Goal: Find contact information: Find contact information

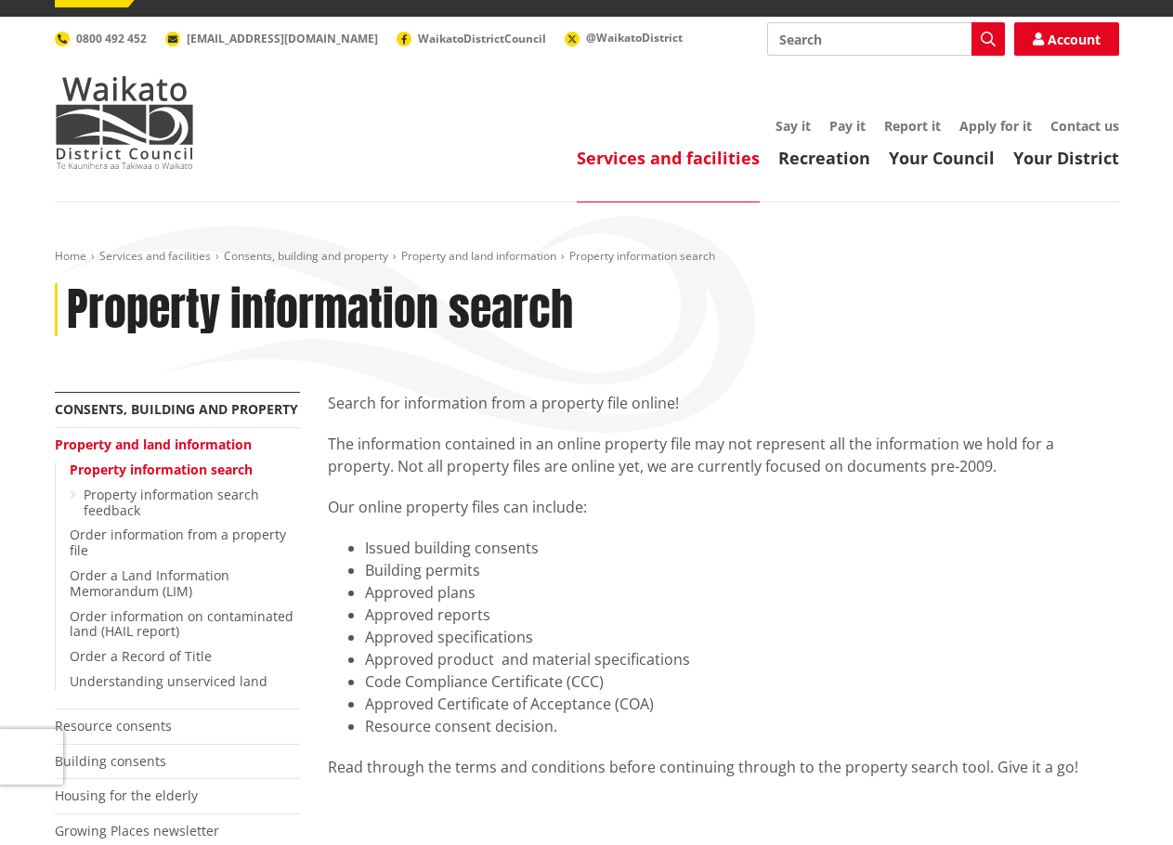
scroll to position [25, 0]
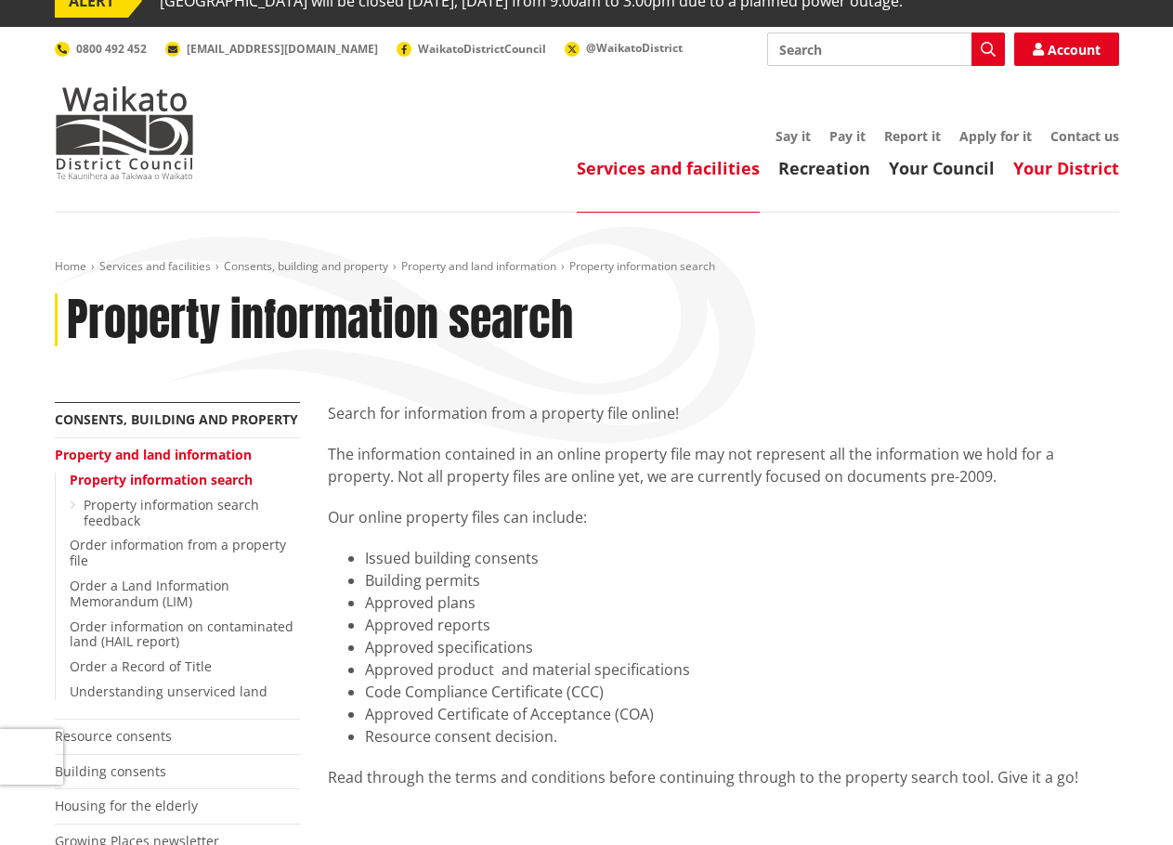
click at [1102, 162] on link "Your District" at bounding box center [1066, 168] width 106 height 22
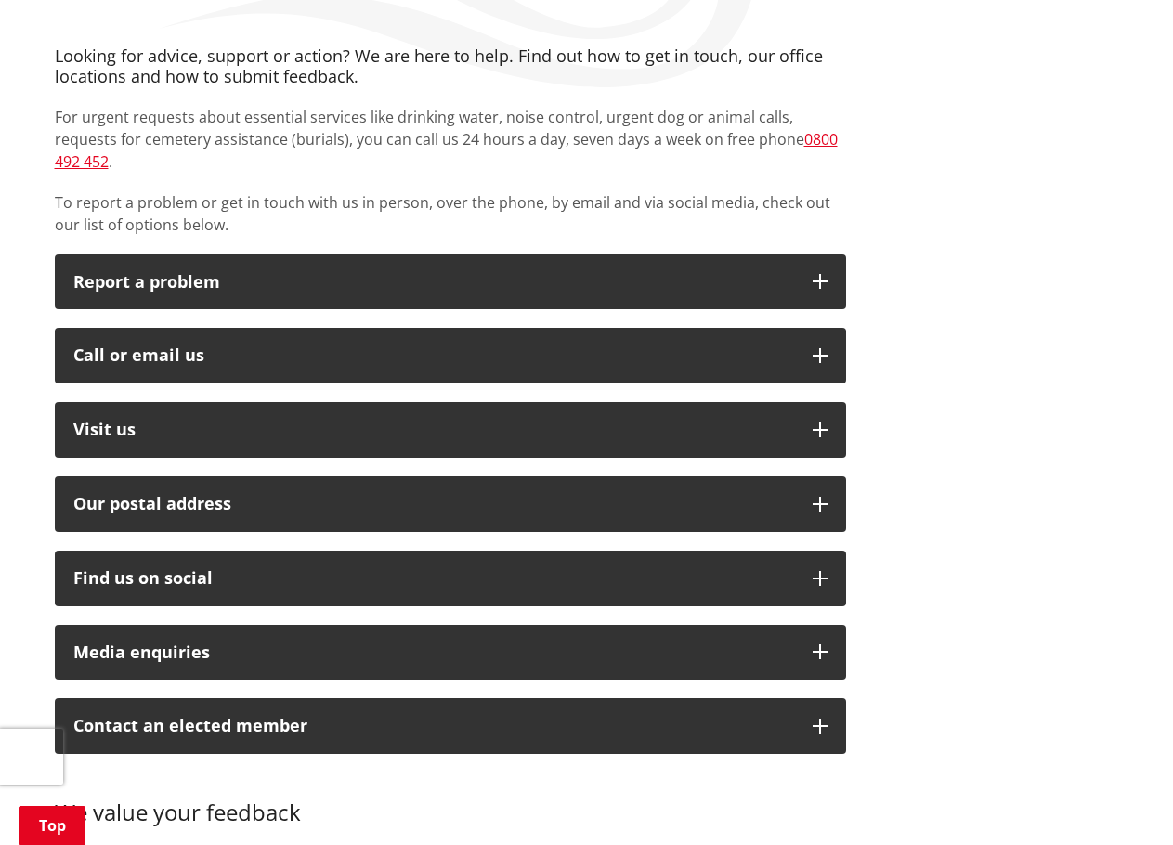
scroll to position [391, 0]
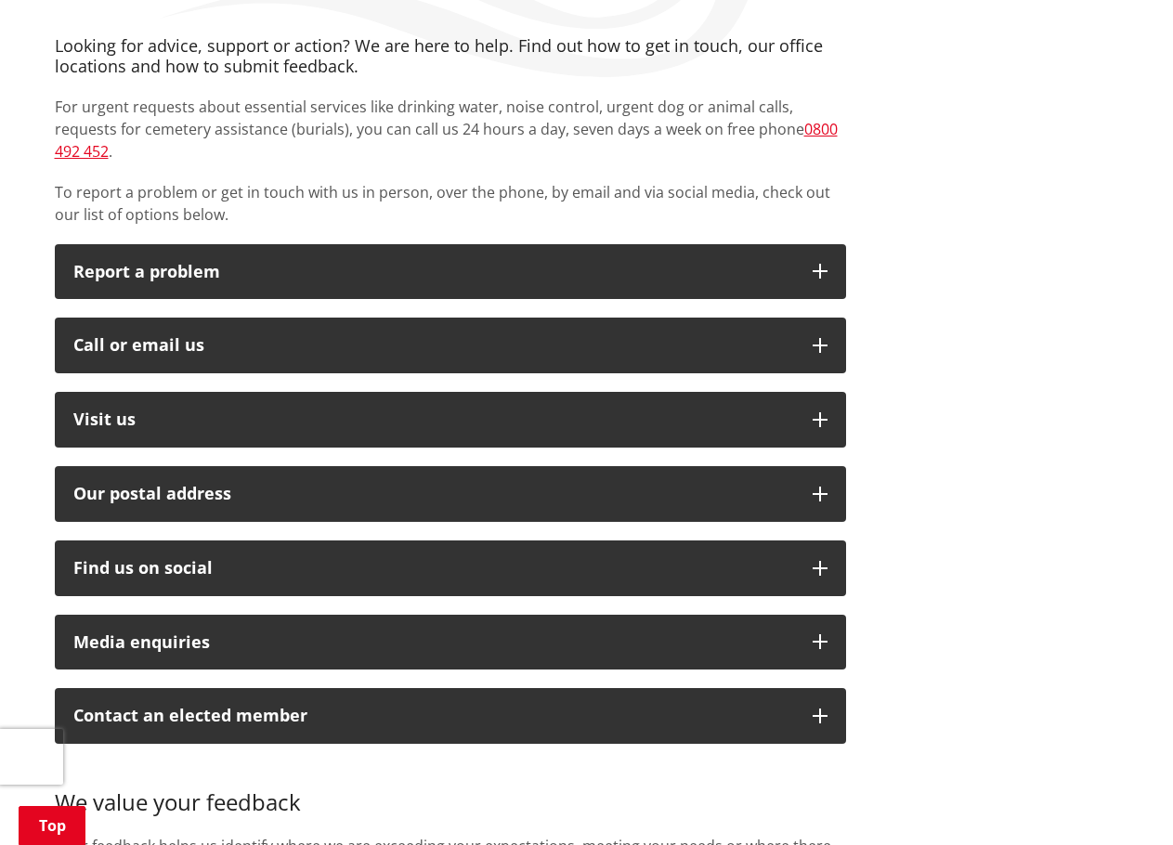
click at [73, 336] on div "Call or email us" at bounding box center [433, 345] width 721 height 19
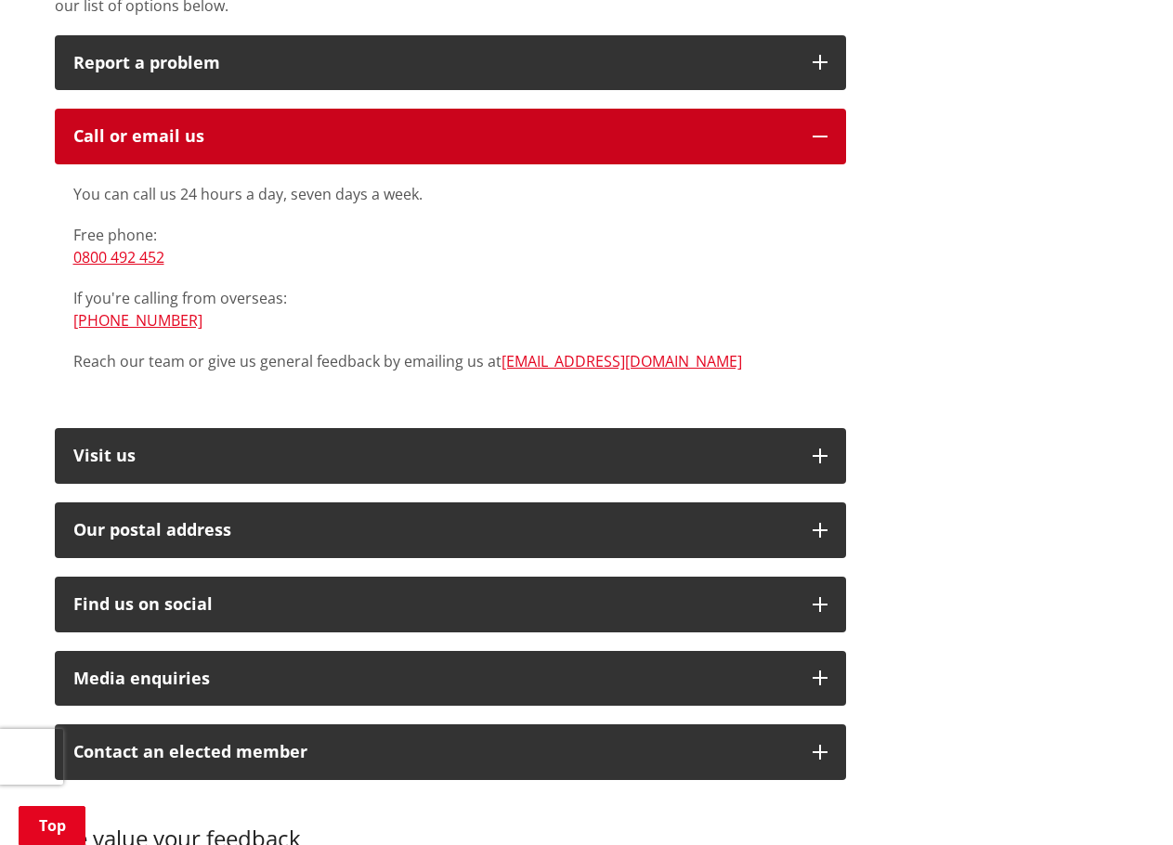
scroll to position [603, 0]
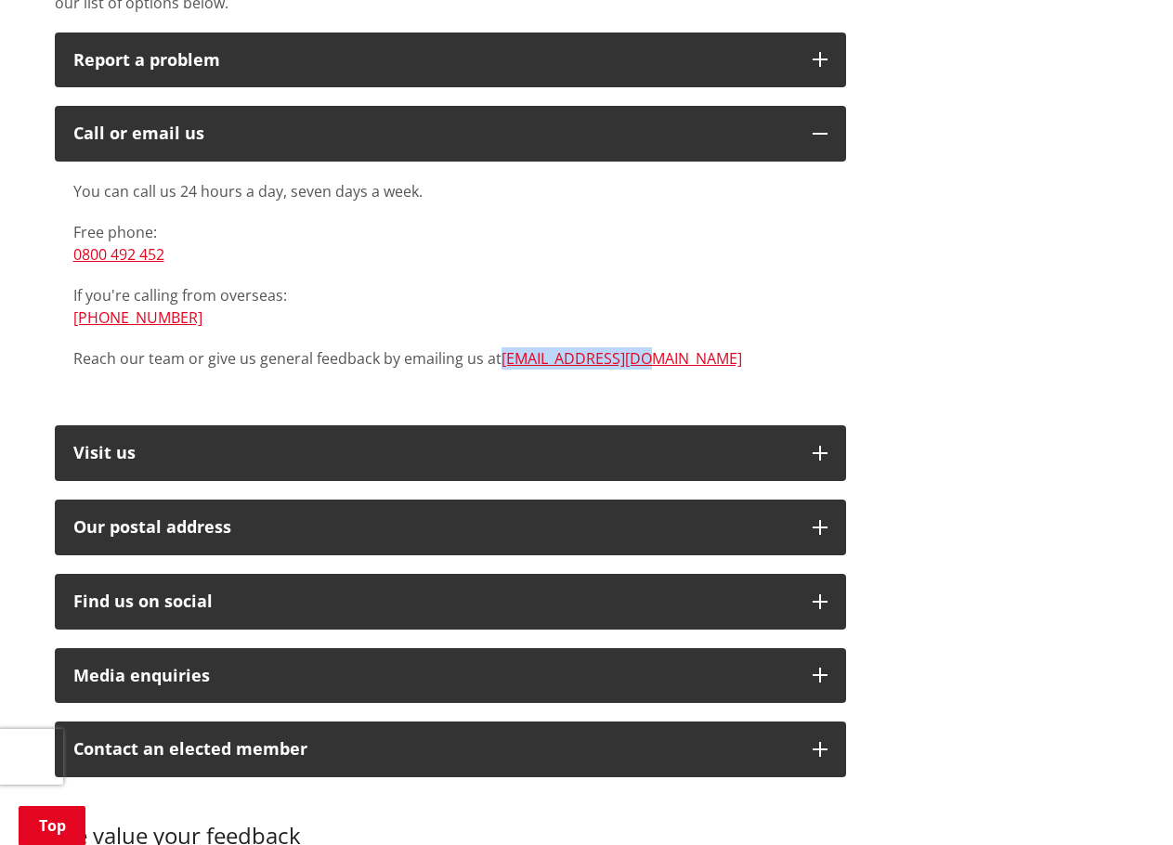
drag, startPoint x: 671, startPoint y: 331, endPoint x: 503, endPoint y: 324, distance: 168.2
click at [503, 324] on div "You can call us 24 hours a day, seven days a week. Free phone: 0800 492 452 If …" at bounding box center [450, 274] width 754 height 189
copy link "[EMAIL_ADDRESS][DOMAIN_NAME]"
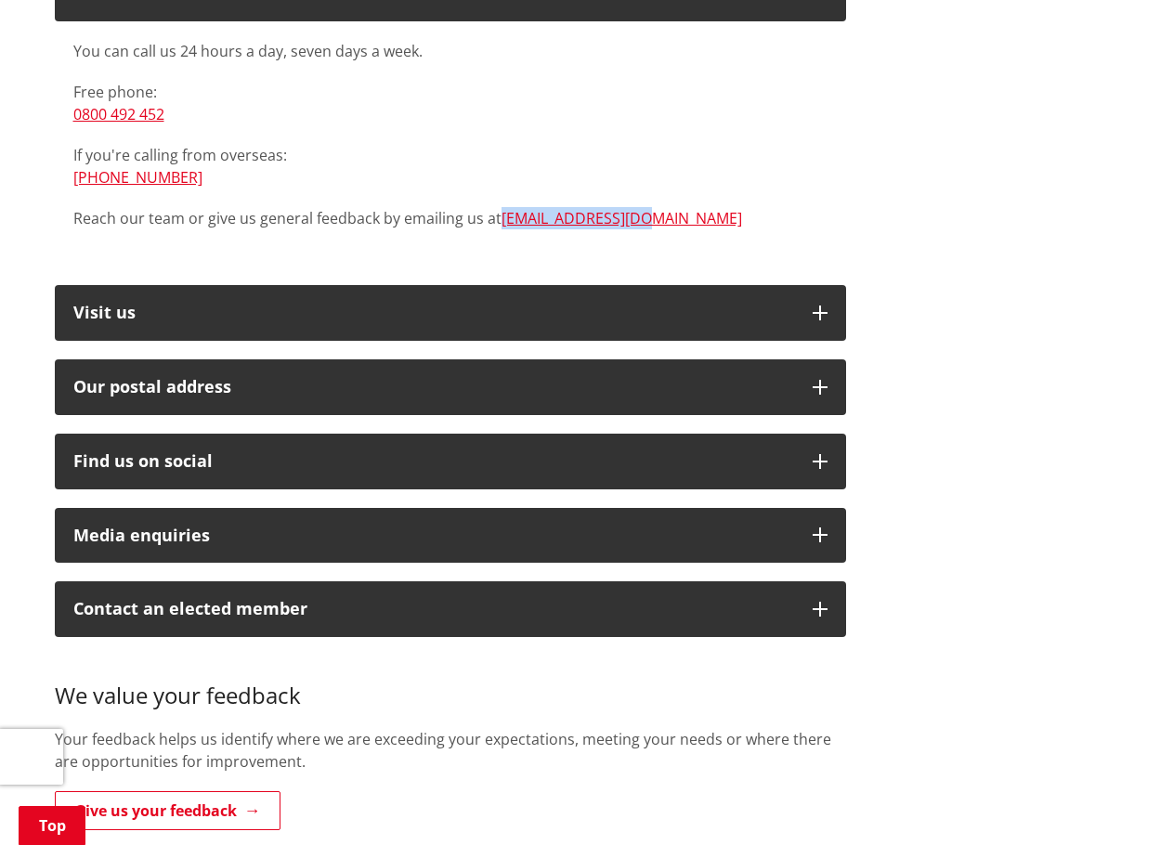
scroll to position [0, 0]
